Goal: Information Seeking & Learning: Learn about a topic

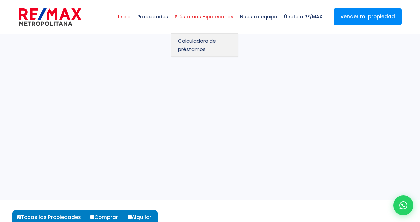
select select
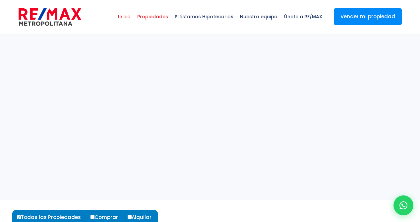
click at [163, 15] on span "Propiedades" at bounding box center [152, 17] width 37 height 20
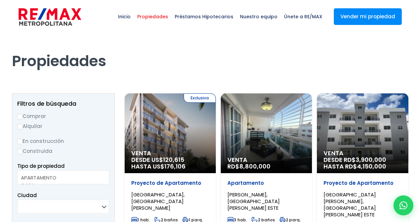
select select
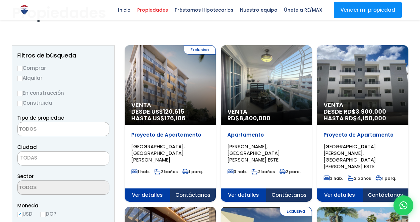
scroll to position [37, 0]
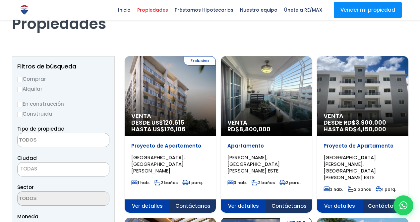
click at [21, 90] on input "Alquilar" at bounding box center [19, 89] width 5 height 5
radio input "true"
click at [21, 114] on input "Construida" at bounding box center [19, 113] width 5 height 5
radio input "true"
click at [62, 138] on textarea "Search" at bounding box center [50, 140] width 64 height 14
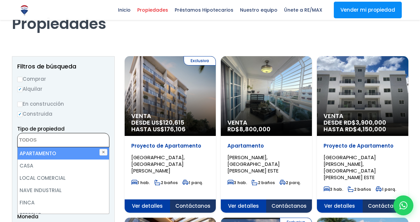
click at [64, 155] on li "APARTAMENTO" at bounding box center [64, 153] width 92 height 12
select select "apartment"
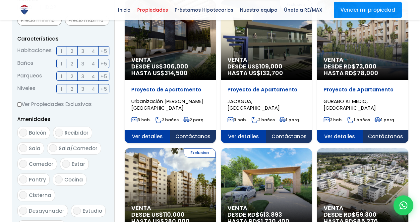
scroll to position [255, 0]
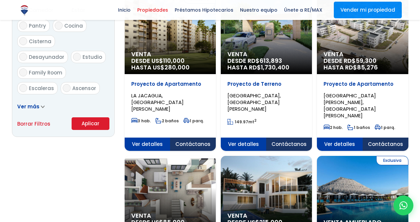
click at [88, 122] on button "Aplicar" at bounding box center [91, 123] width 38 height 13
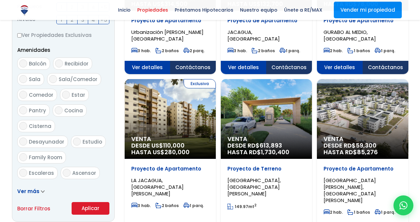
scroll to position [46, 0]
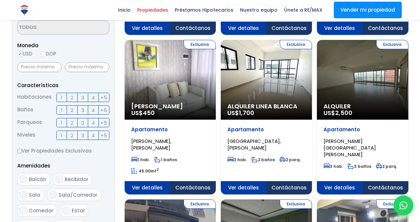
scroll to position [204, 0]
